Goal: Task Accomplishment & Management: Use online tool/utility

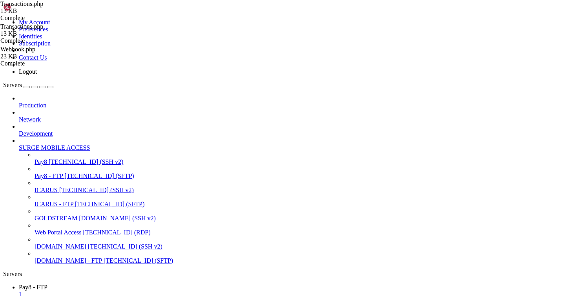
scroll to position [118, 0]
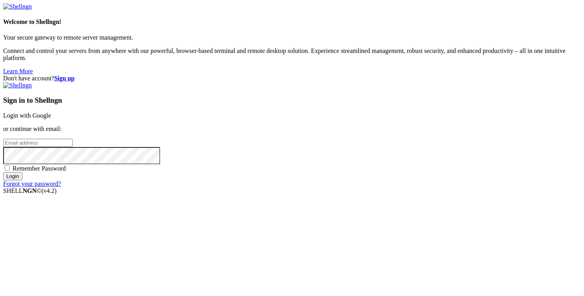
click at [354, 151] on div "Sign in to Shellngn Login with Google or continue with email: Remember Password…" at bounding box center [292, 135] width 578 height 106
click at [73, 144] on input "email" at bounding box center [37, 143] width 69 height 8
type input "J"
type input "j"
type input "[PERSON_NAME][EMAIL_ADDRESS][DOMAIN_NAME]"
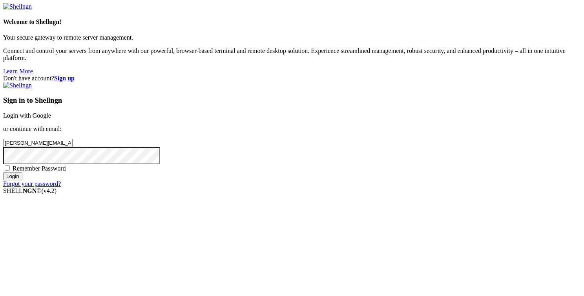
click at [3, 172] on input "Login" at bounding box center [12, 176] width 19 height 8
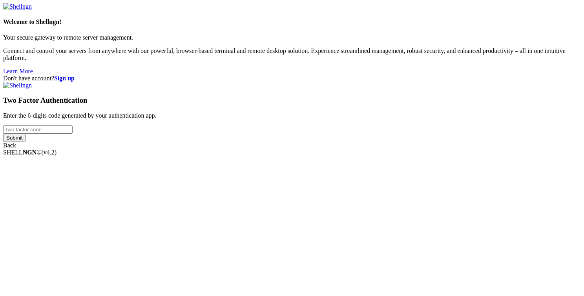
click at [73, 134] on input "number" at bounding box center [37, 130] width 69 height 8
type input "896651"
click at [3, 134] on input "Submit" at bounding box center [14, 138] width 22 height 8
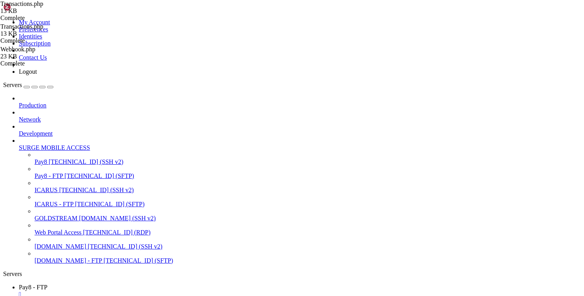
type input "/var/www/html/transact/app/Controllers"
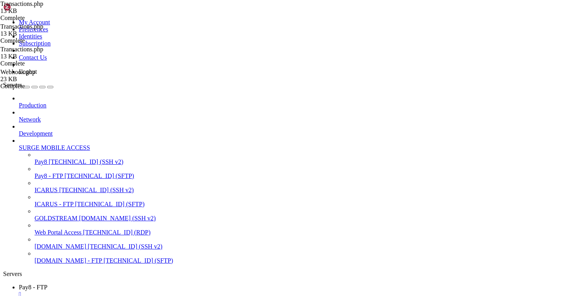
type textarea "$response['_'] = "$computedDigest";"
